Goal: Task Accomplishment & Management: Manage account settings

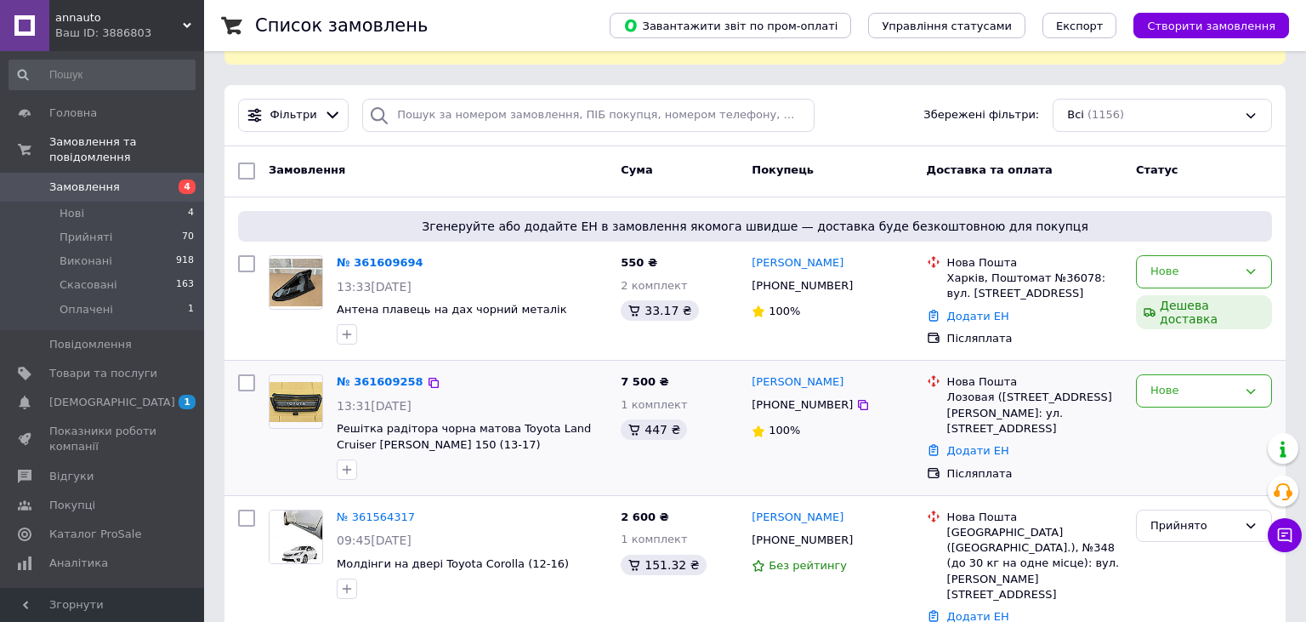
scroll to position [89, 0]
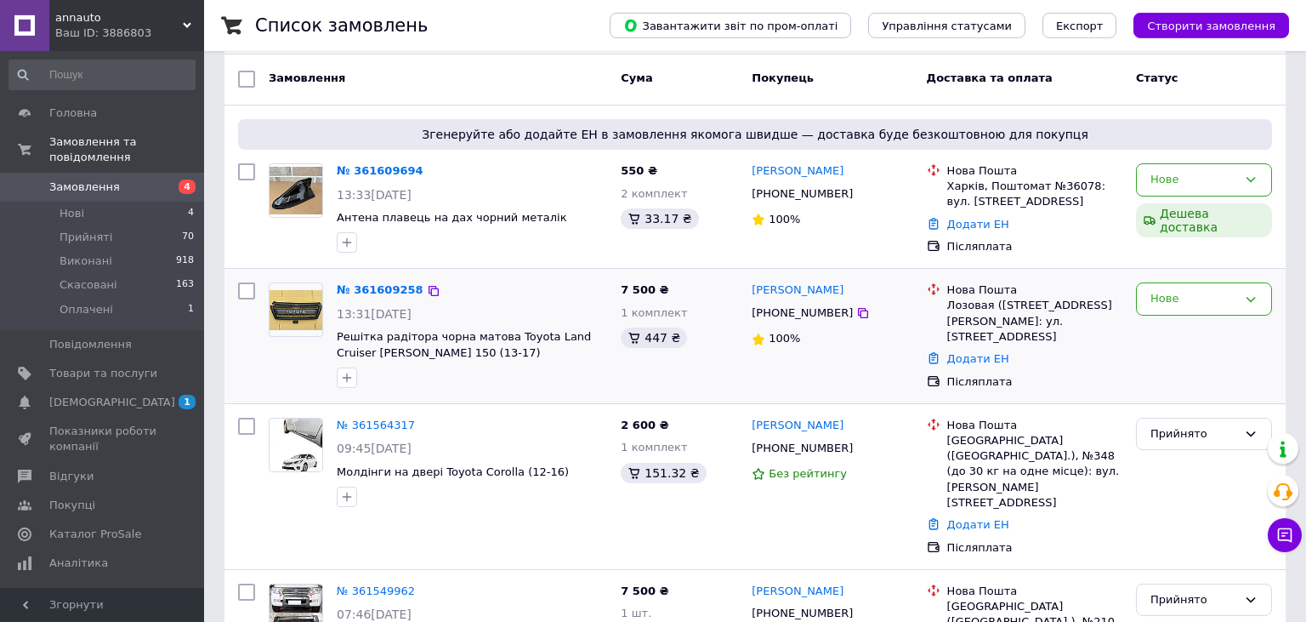
scroll to position [179, 0]
click at [1222, 294] on div "Нове" at bounding box center [1194, 300] width 87 height 18
click at [1153, 289] on div "Нове Прийнято Виконано Скасовано Оплачено" at bounding box center [1204, 299] width 136 height 33
click at [1261, 298] on div "Нове" at bounding box center [1204, 299] width 136 height 33
click at [1221, 244] on div "Нове Дешева доставка" at bounding box center [1205, 209] width 150 height 105
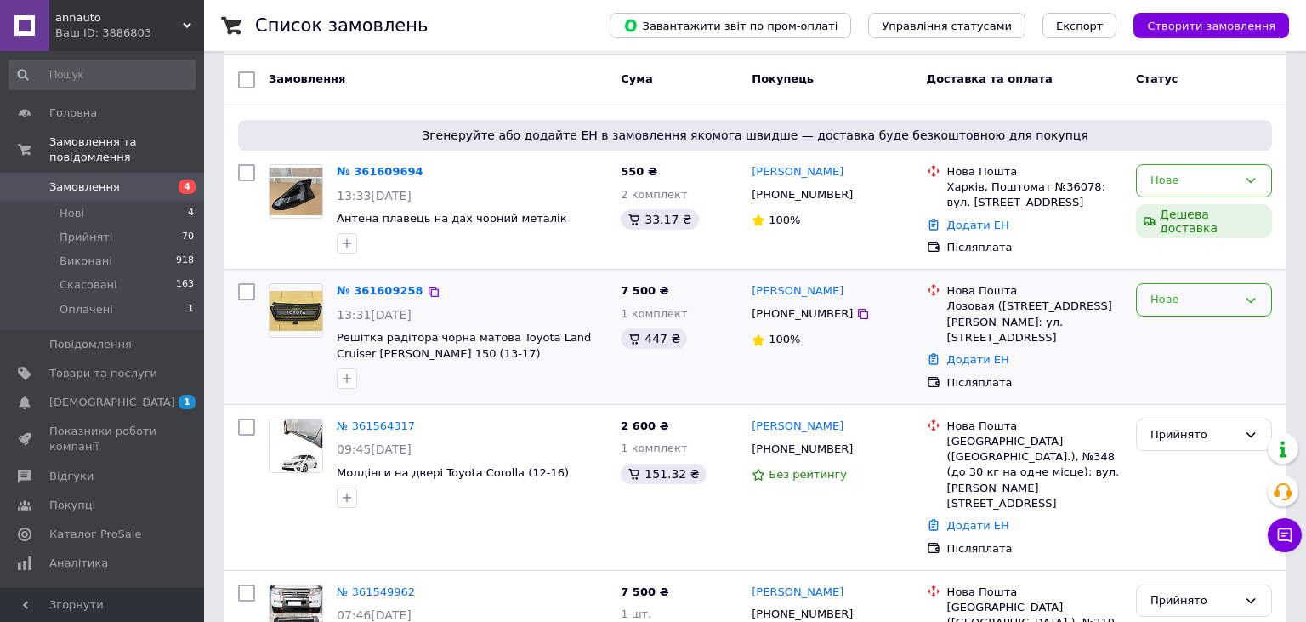
drag, startPoint x: 1210, startPoint y: 295, endPoint x: 1203, endPoint y: 303, distance: 10.8
click at [1210, 294] on div "Нове" at bounding box center [1194, 300] width 87 height 18
click at [1170, 396] on li "Скасовано" at bounding box center [1204, 397] width 134 height 31
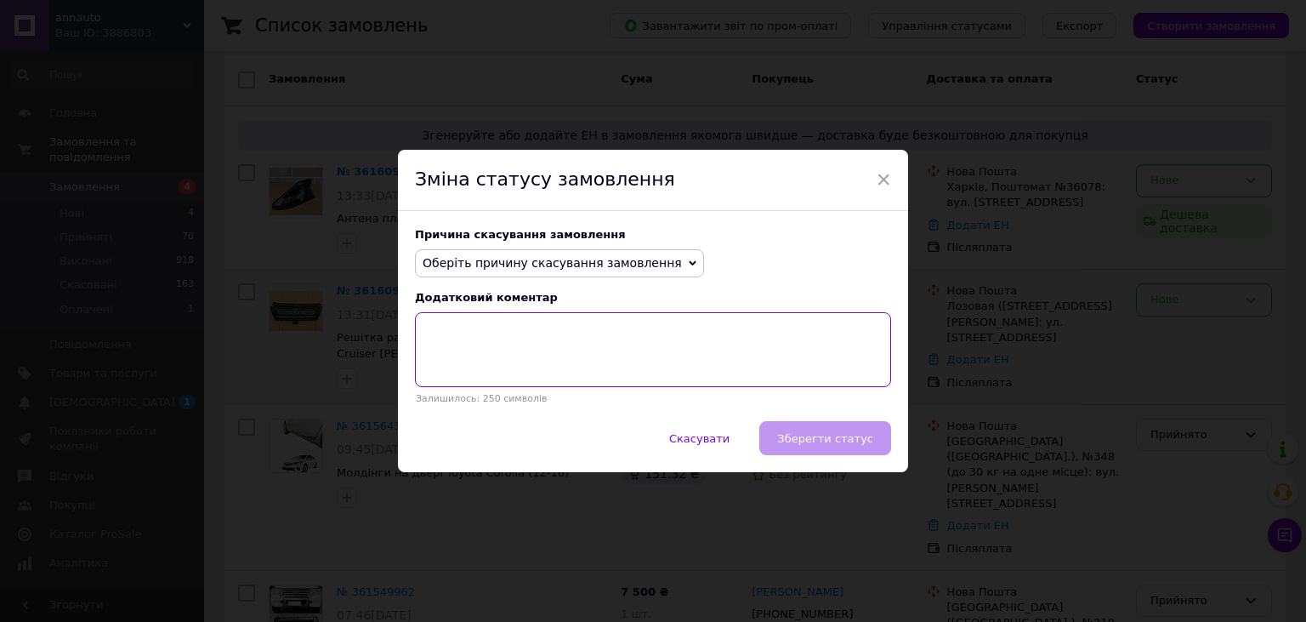
click at [566, 329] on textarea at bounding box center [653, 349] width 476 height 75
click at [590, 270] on span "Оберіть причину скасування замовлення" at bounding box center [552, 263] width 259 height 14
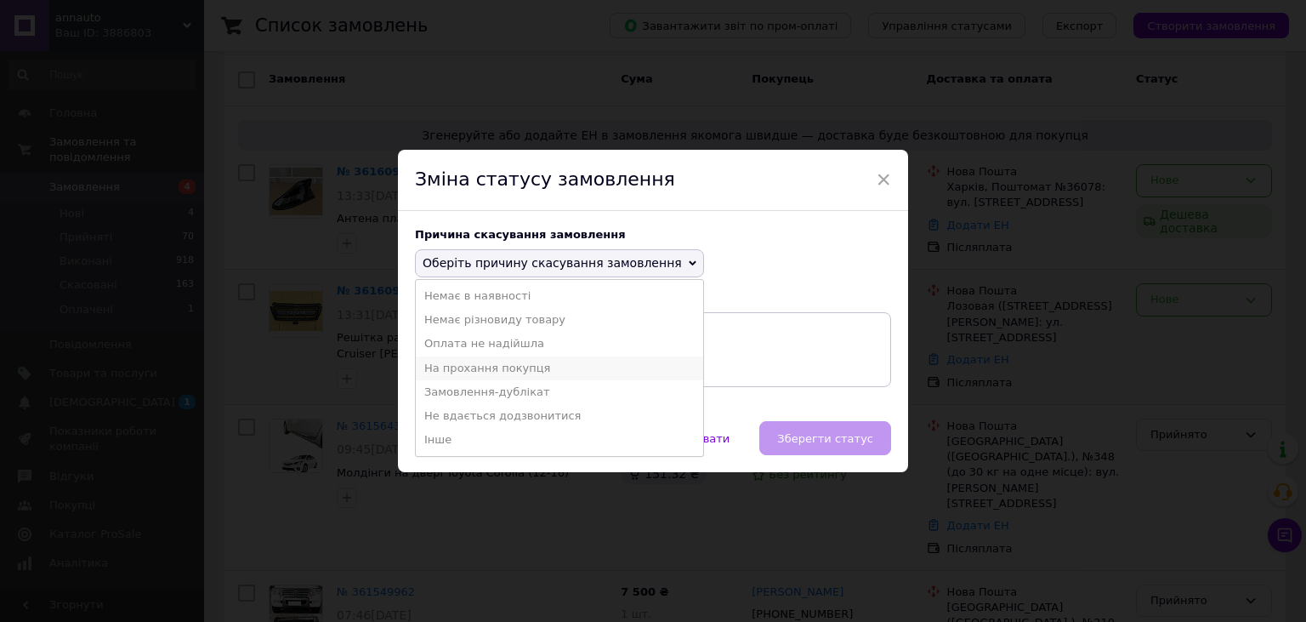
click at [484, 372] on li "На прохання покупця" at bounding box center [559, 368] width 287 height 24
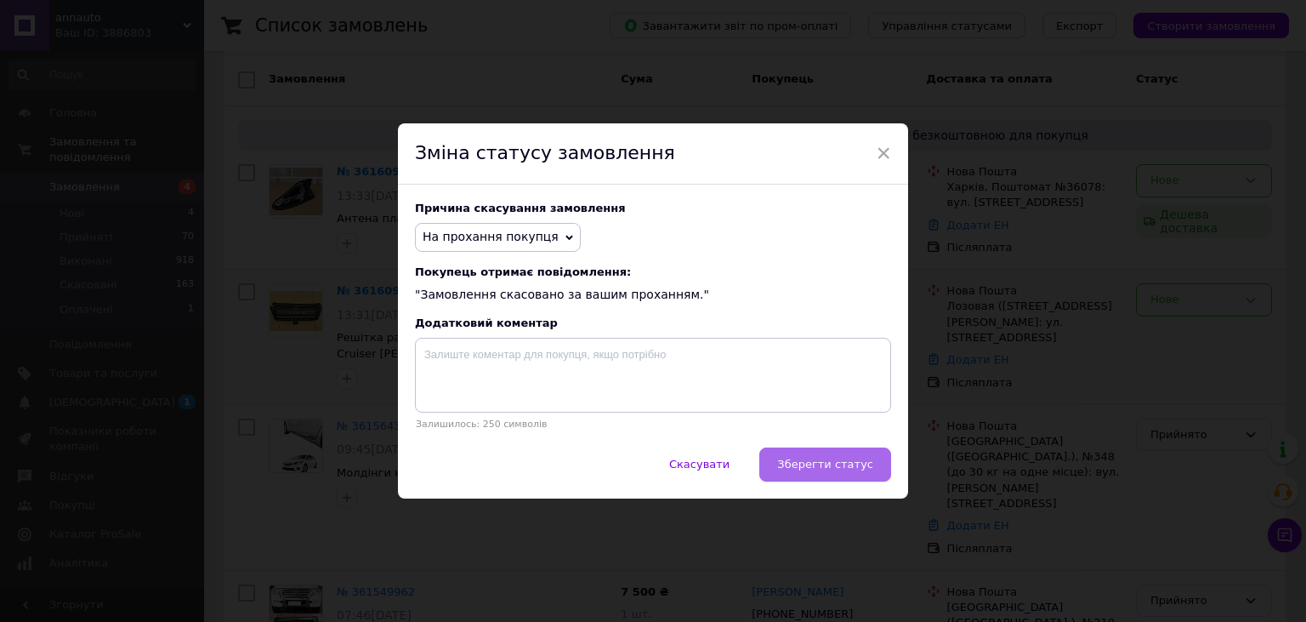
click at [826, 461] on span "Зберегти статус" at bounding box center [825, 464] width 96 height 13
